Goal: Navigation & Orientation: Understand site structure

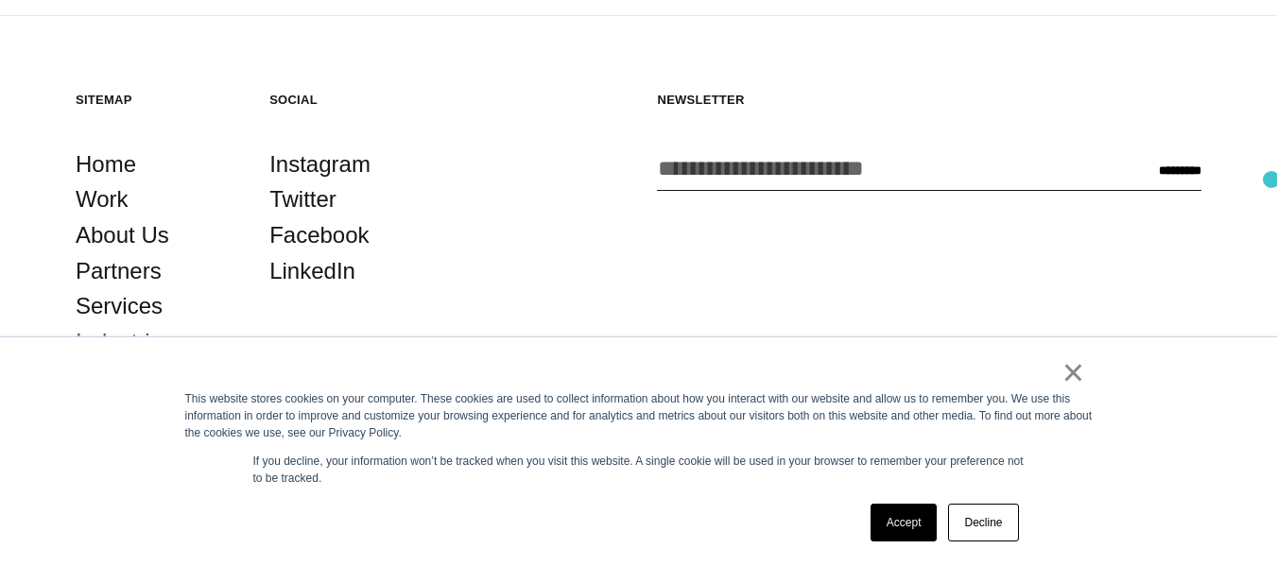
scroll to position [4405, 0]
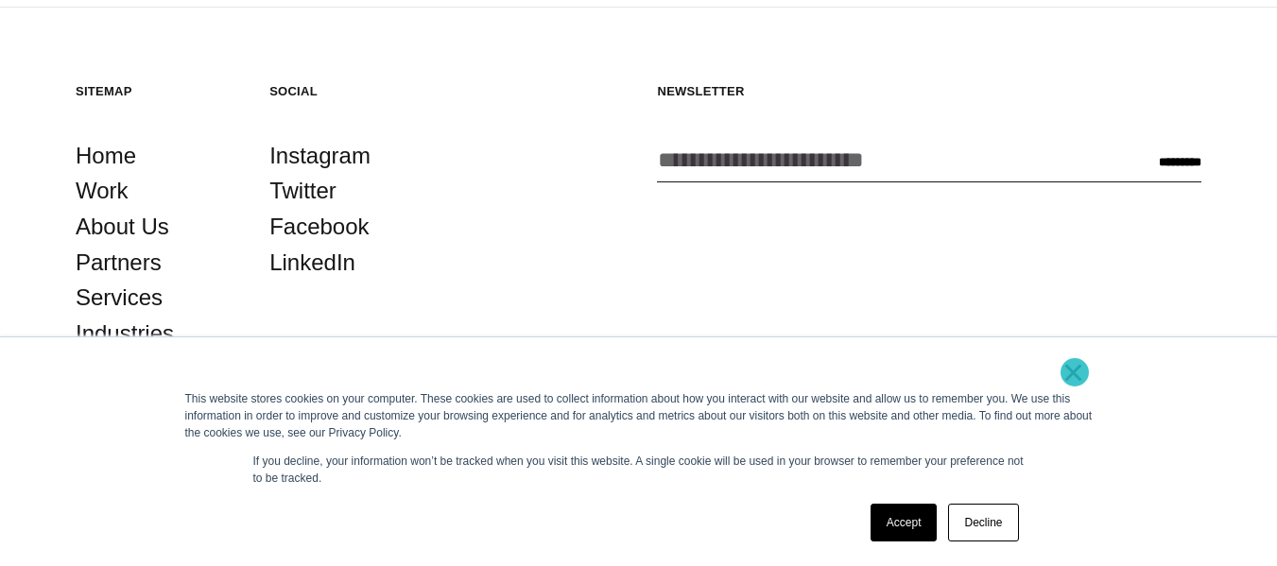
click at [1075, 372] on link "×" at bounding box center [1074, 372] width 23 height 17
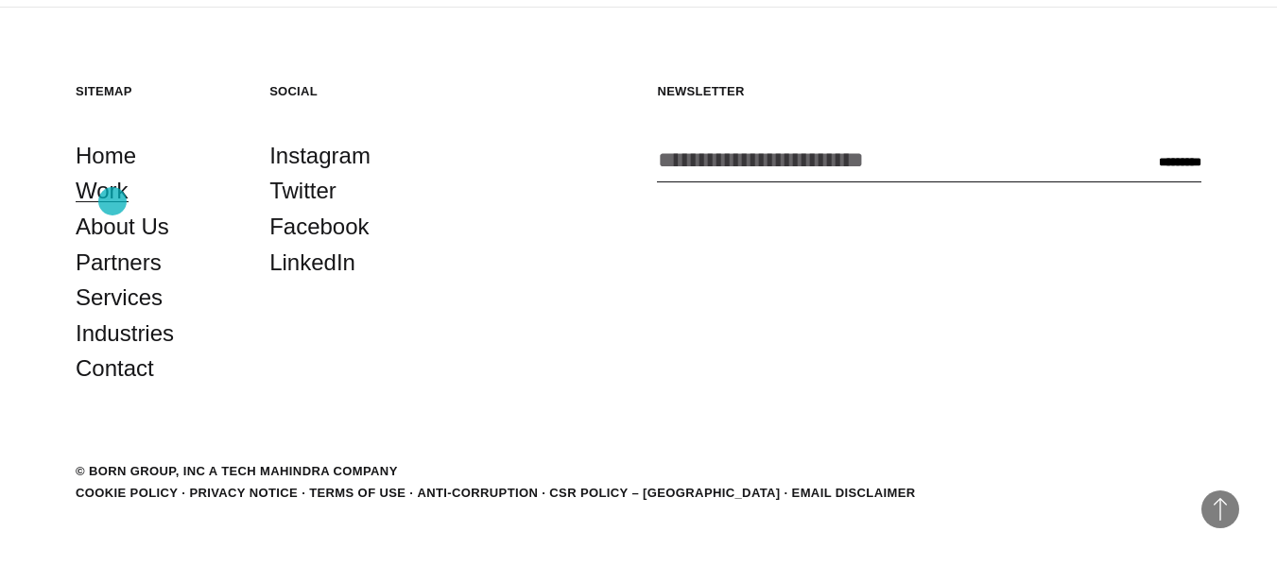
click at [113, 201] on link "Work" at bounding box center [102, 191] width 53 height 36
click at [124, 309] on link "Services" at bounding box center [119, 298] width 87 height 36
click at [123, 347] on link "Industries" at bounding box center [125, 334] width 98 height 36
click at [121, 377] on link "Contact" at bounding box center [115, 369] width 78 height 36
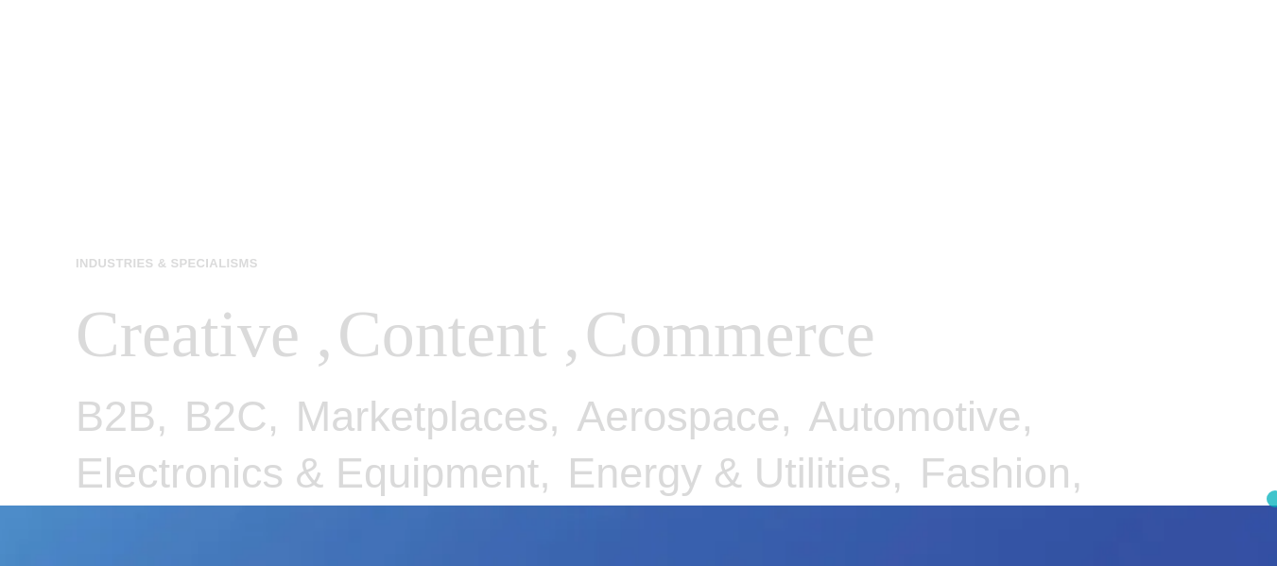
scroll to position [0, 0]
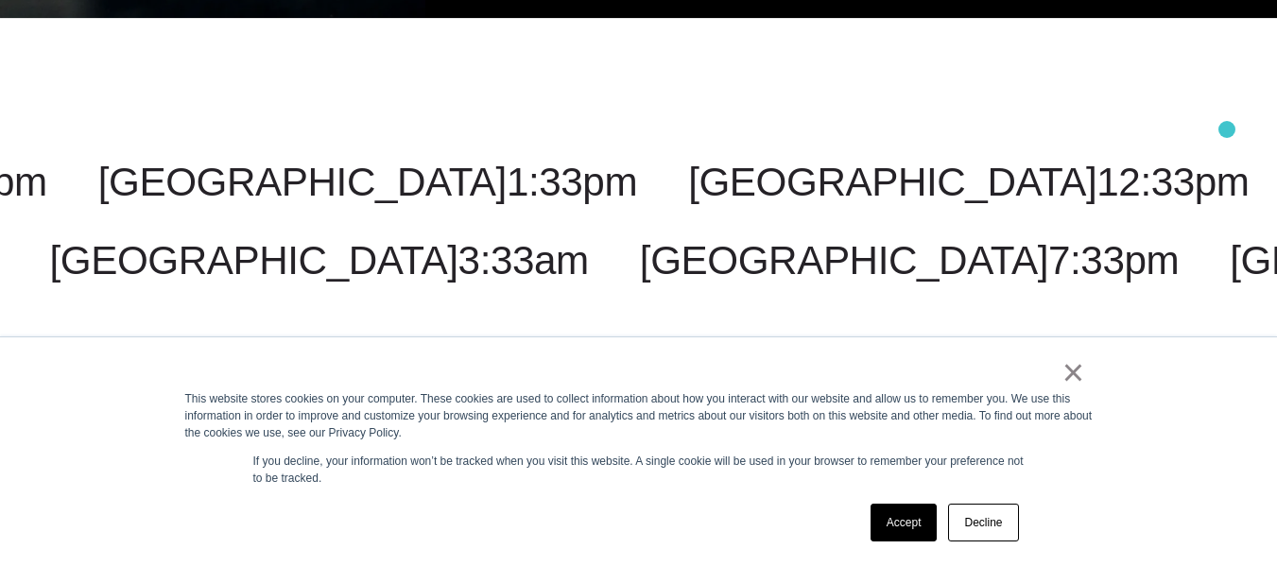
scroll to position [5557, 0]
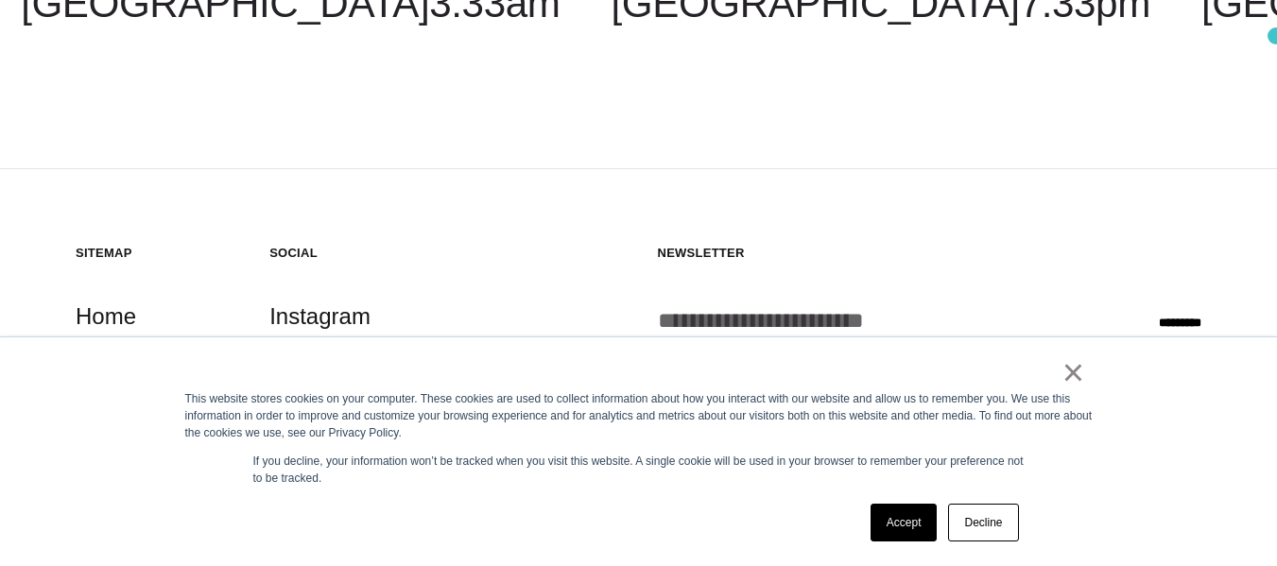
scroll to position [3871, 0]
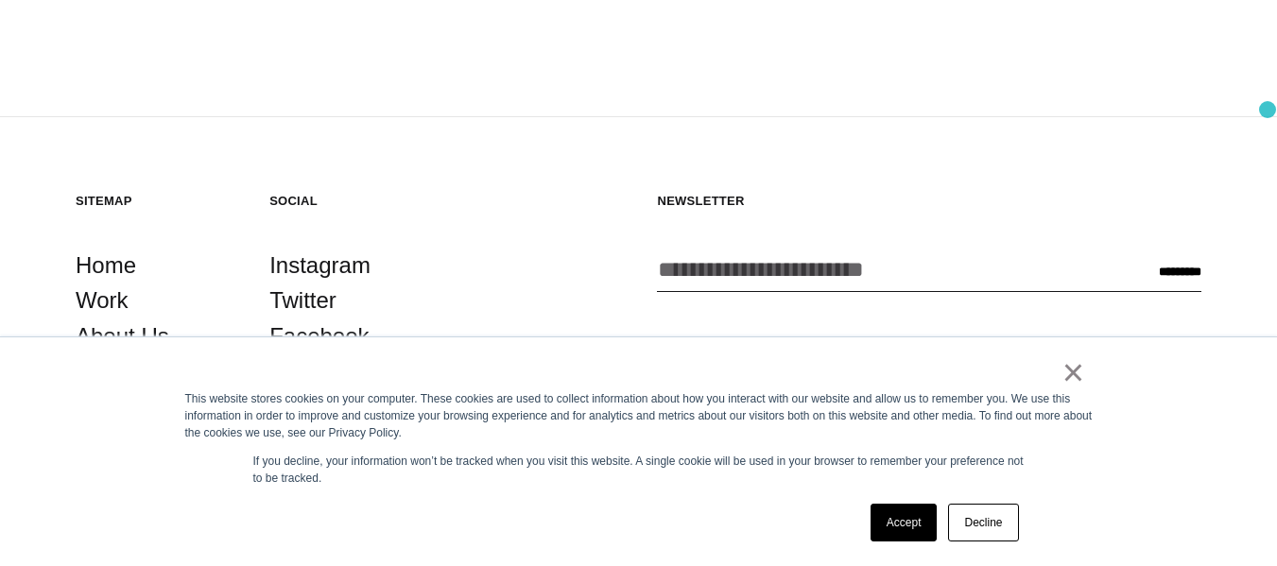
scroll to position [3045, 0]
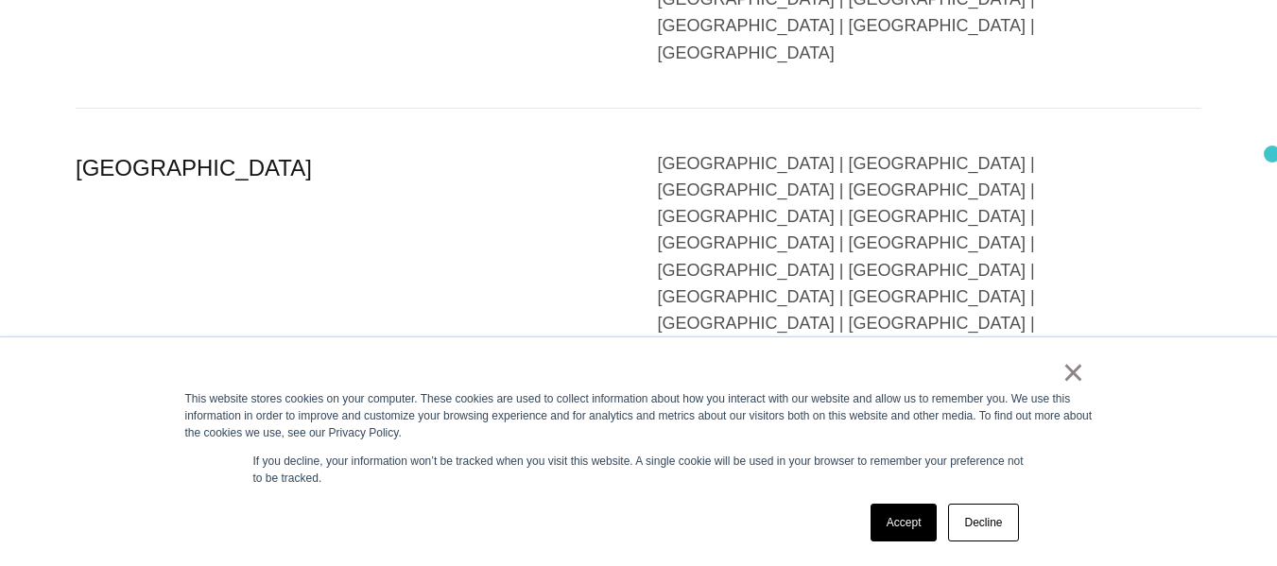
scroll to position [4777, 0]
